Goal: Task Accomplishment & Management: Use online tool/utility

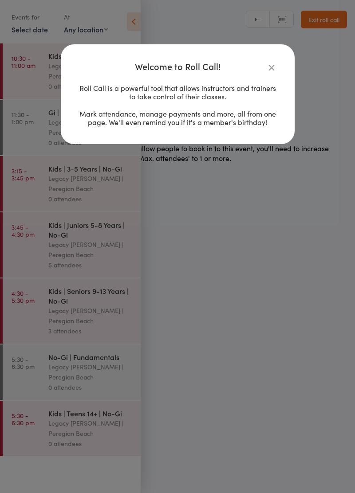
click at [270, 70] on icon "button" at bounding box center [271, 68] width 10 height 10
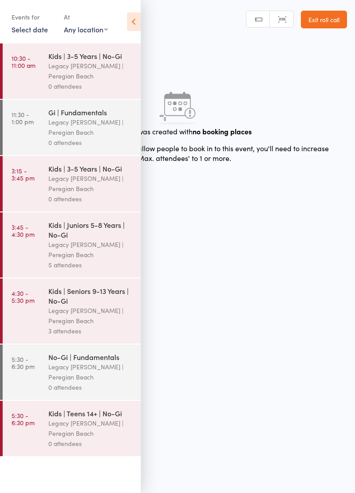
click at [87, 79] on div "Legacy [PERSON_NAME] | Peregian Beach" at bounding box center [90, 71] width 85 height 20
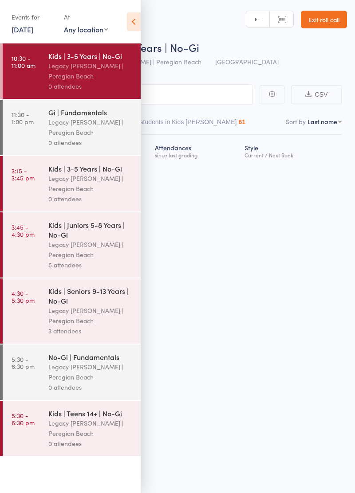
click at [138, 28] on icon at bounding box center [134, 21] width 14 height 19
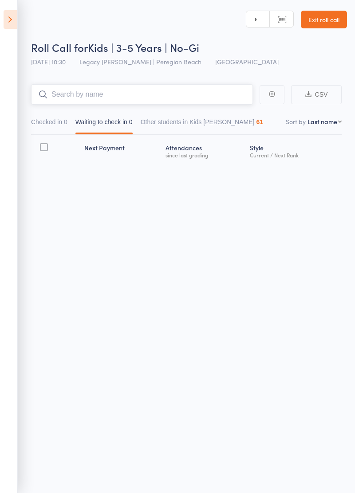
click at [98, 98] on input "search" at bounding box center [142, 94] width 222 height 20
click at [176, 249] on div "Roll Call for Kids | 3-5 Years | No-Gi [DATE] 10:30 Legacy Jiu Jitsu | Peregian…" at bounding box center [177, 246] width 355 height 493
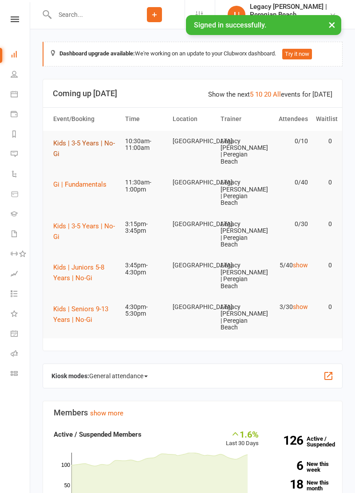
click at [90, 146] on button "Kids | 3-5 Years | No-Gi" at bounding box center [85, 148] width 64 height 21
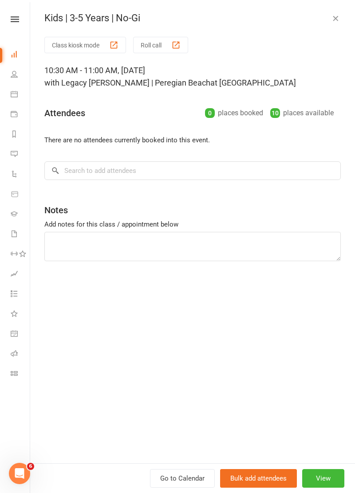
click at [90, 47] on button "Class kiosk mode" at bounding box center [85, 45] width 82 height 16
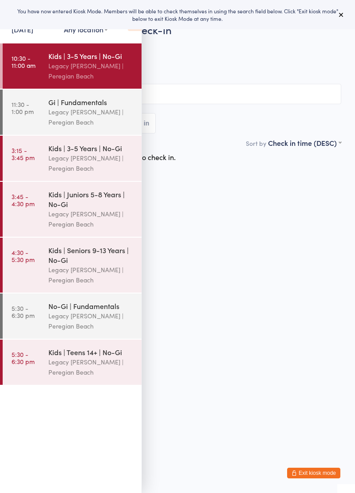
click at [341, 16] on icon at bounding box center [340, 14] width 7 height 7
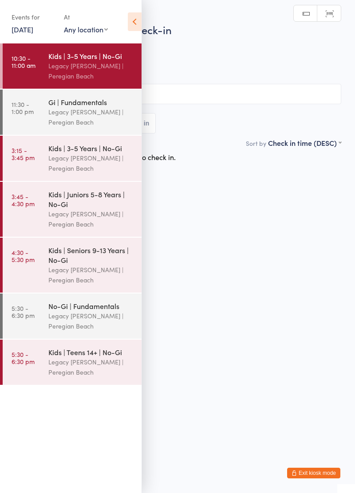
click at [132, 25] on icon at bounding box center [135, 21] width 14 height 19
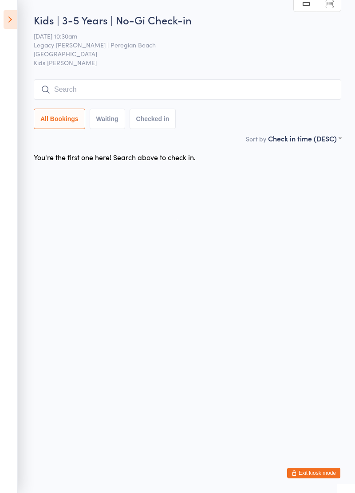
click at [102, 90] on input "search" at bounding box center [187, 89] width 307 height 20
type input "Liam"
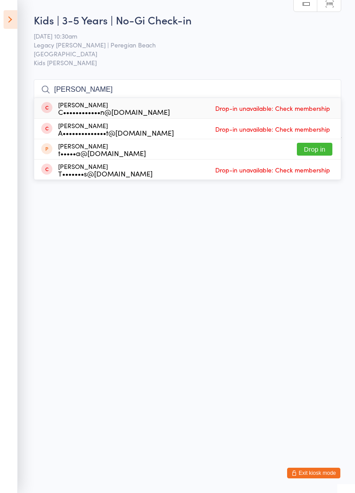
click at [328, 90] on input "Liam" at bounding box center [187, 89] width 307 height 20
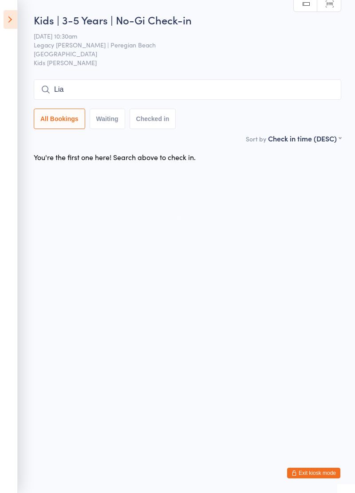
type input "Liam"
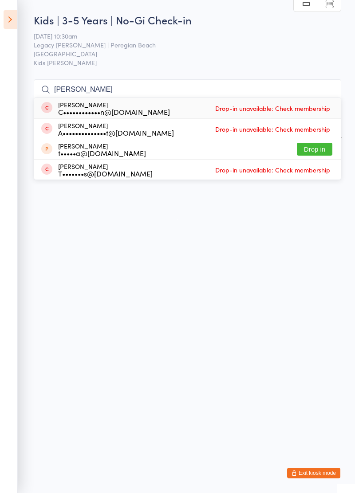
click at [311, 150] on button "Drop in" at bounding box center [314, 149] width 35 height 13
